Goal: Check status: Check status

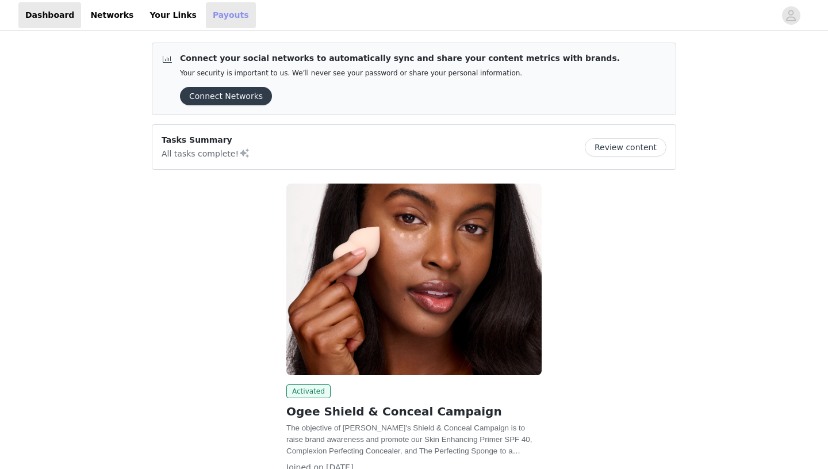
click at [206, 17] on link "Payouts" at bounding box center [231, 15] width 50 height 26
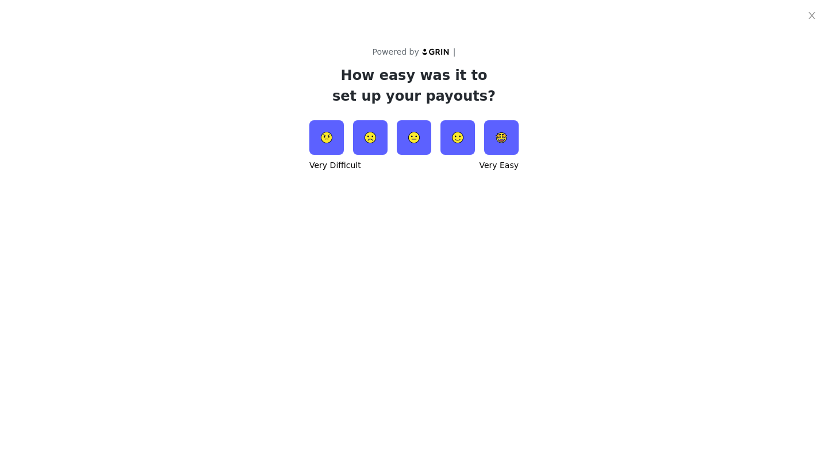
click at [316, 170] on div "Very Difficult" at bounding box center [335, 165] width 52 height 12
click at [322, 160] on div "Very Difficult" at bounding box center [335, 165] width 52 height 12
click at [330, 177] on div "Powered by | How easy was it to set up your payouts? Very Difficult Very Easy" at bounding box center [414, 234] width 828 height 469
click at [815, 19] on icon "icon: close" at bounding box center [811, 15] width 9 height 9
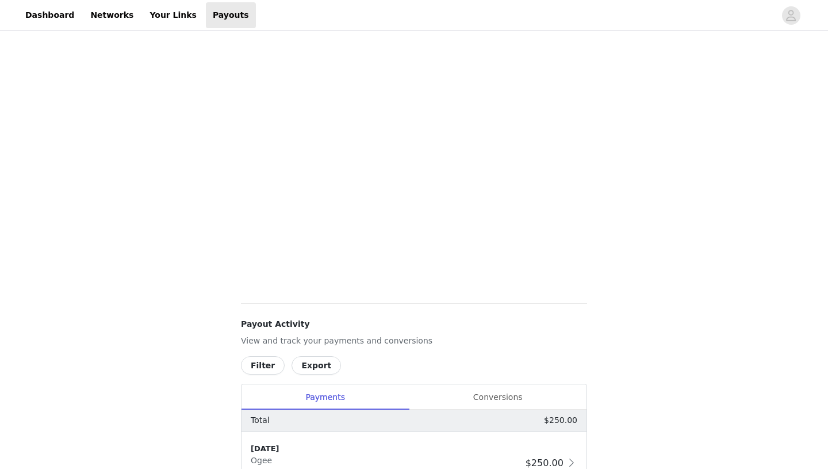
scroll to position [274, 0]
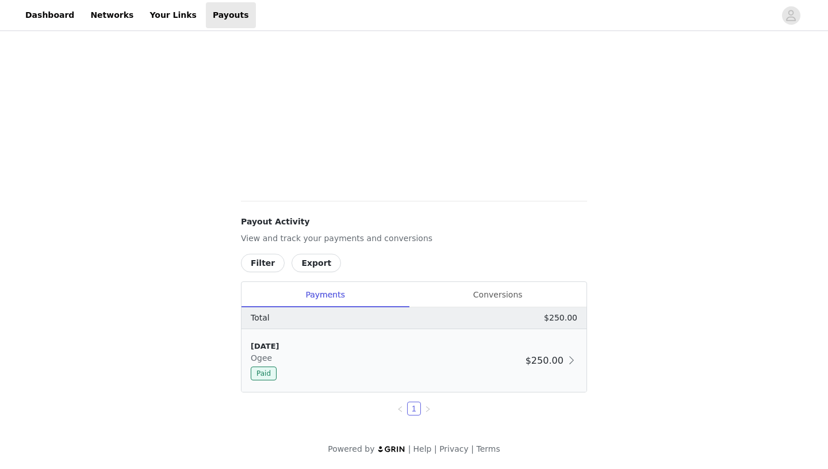
click at [550, 356] on span "$250.00" at bounding box center [545, 360] width 38 height 11
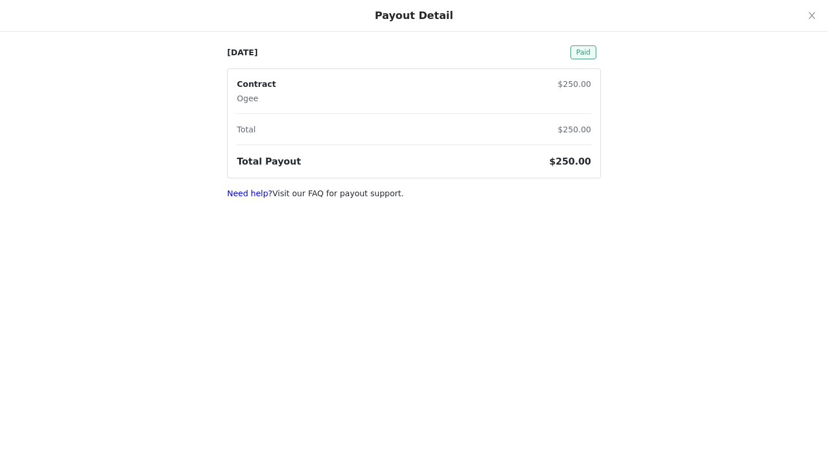
click at [584, 54] on span "Paid" at bounding box center [583, 52] width 26 height 14
click at [807, 20] on icon "icon: close" at bounding box center [811, 15] width 9 height 9
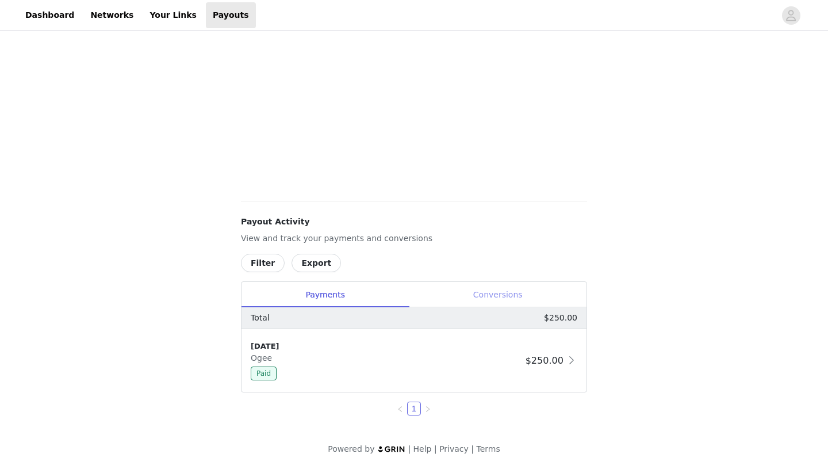
click at [505, 285] on div "Conversions" at bounding box center [498, 295] width 178 height 26
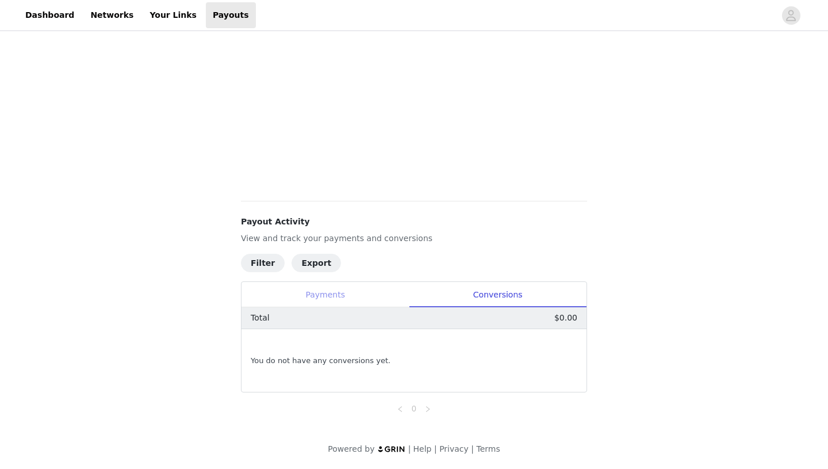
click at [351, 303] on div "Payments" at bounding box center [325, 295] width 167 height 26
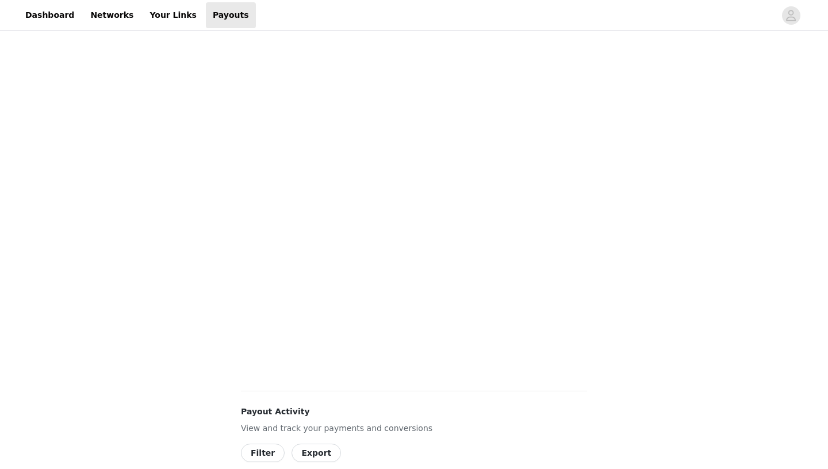
scroll to position [84, 0]
